Goal: Information Seeking & Learning: Learn about a topic

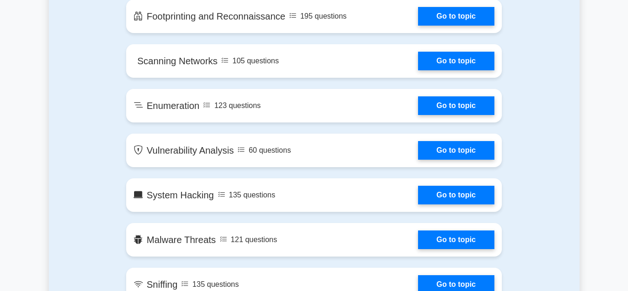
scroll to position [622, 0]
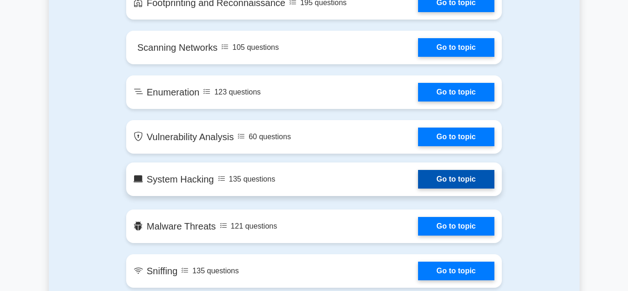
click at [461, 178] on link "Go to topic" at bounding box center [456, 179] width 76 height 19
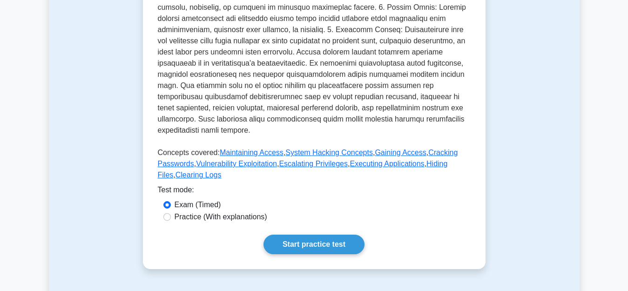
scroll to position [362, 0]
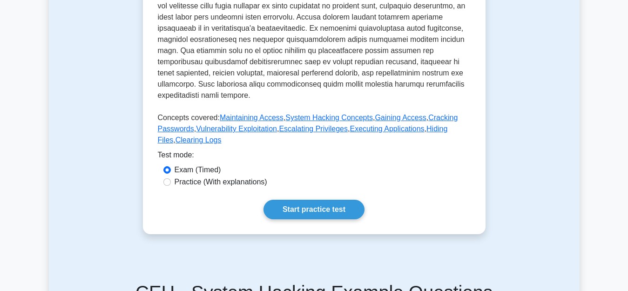
click at [198, 176] on label "Practice (With explanations)" at bounding box center [221, 181] width 93 height 11
click at [171, 178] on input "Practice (With explanations)" at bounding box center [166, 181] width 7 height 7
radio input "true"
click at [326, 200] on link "Start practice test" at bounding box center [314, 210] width 101 height 20
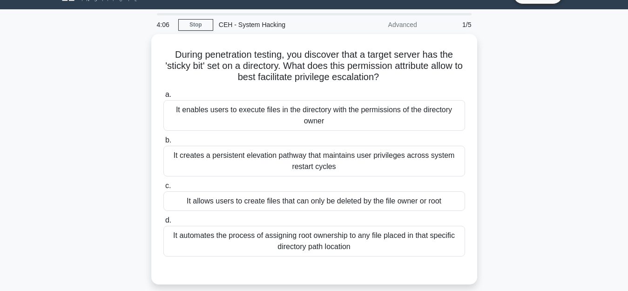
scroll to position [41, 0]
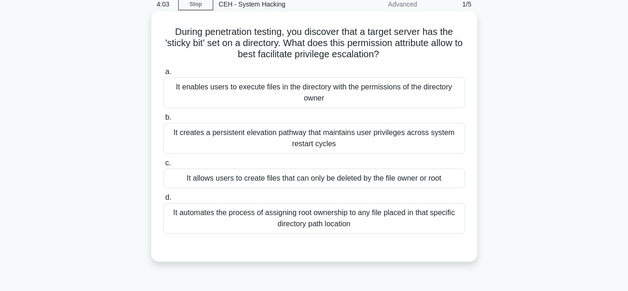
click at [293, 180] on div "It allows users to create files that can only be deleted by the file owner or r…" at bounding box center [314, 179] width 302 height 20
click at [163, 166] on input "c. It allows users to create files that can only be deleted by the file owner o…" at bounding box center [163, 163] width 0 height 6
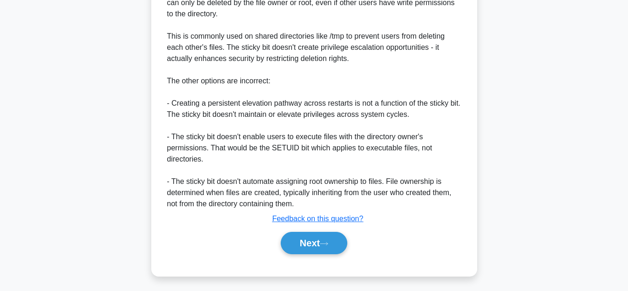
scroll to position [339, 0]
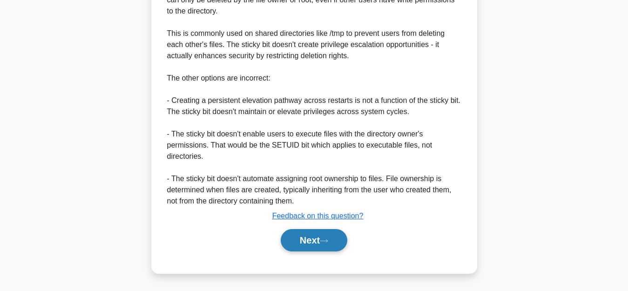
click at [314, 236] on button "Next" at bounding box center [314, 240] width 67 height 22
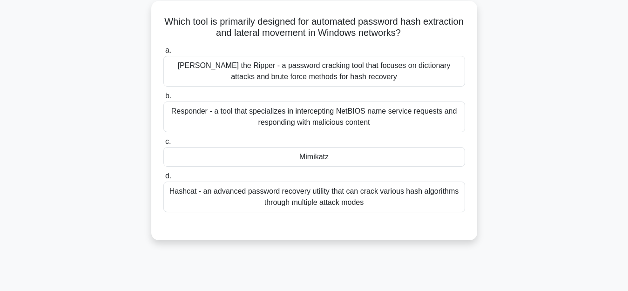
scroll to position [53, 0]
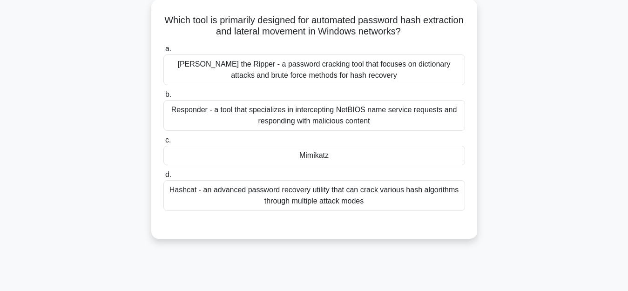
click at [316, 200] on div "Hashcat - an advanced password recovery utility that can crack various hash alg…" at bounding box center [314, 195] width 302 height 31
click at [163, 178] on input "d. Hashcat - an advanced password recovery utility that can crack various hash …" at bounding box center [163, 175] width 0 height 6
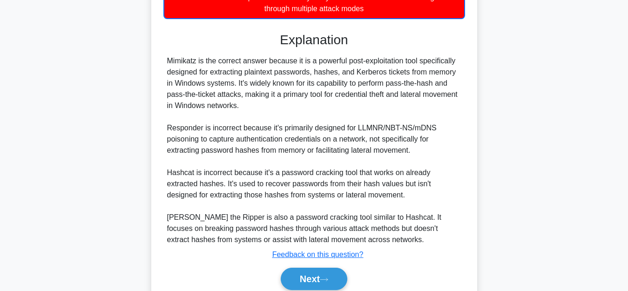
scroll to position [279, 0]
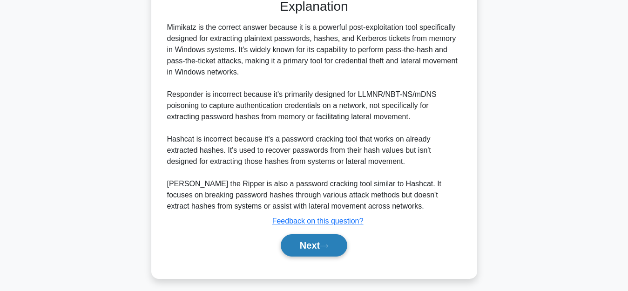
click at [316, 243] on button "Next" at bounding box center [314, 245] width 67 height 22
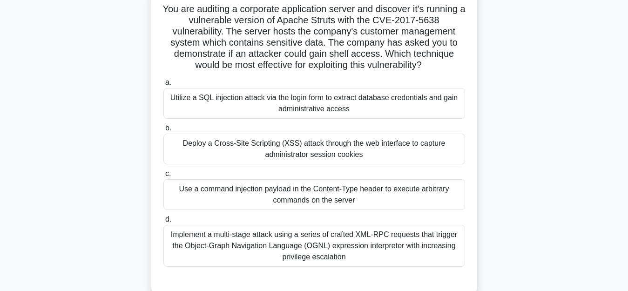
scroll to position [62, 0]
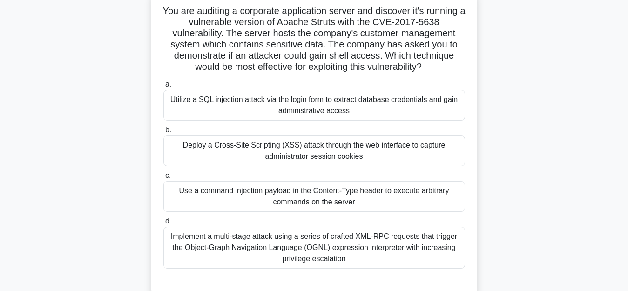
click at [298, 159] on div "Deploy a Cross-Site Scripting (XSS) attack through the web interface to capture…" at bounding box center [314, 150] width 302 height 31
click at [163, 133] on input "b. Deploy a Cross-Site Scripting (XSS) attack through the web interface to capt…" at bounding box center [163, 130] width 0 height 6
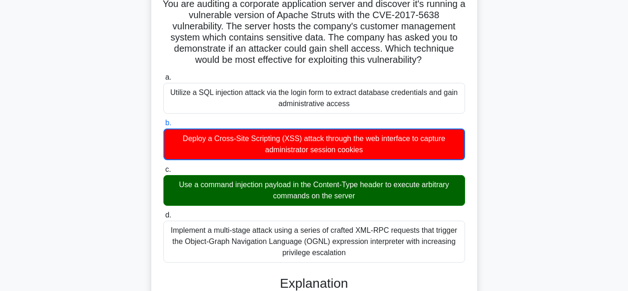
scroll to position [0, 0]
